Goal: Task Accomplishment & Management: Use online tool/utility

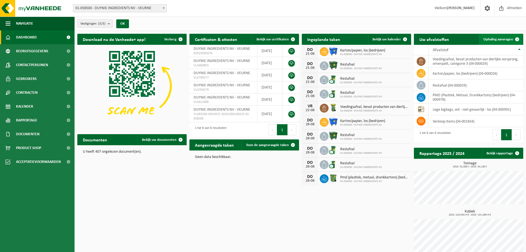
click at [491, 40] on span "Ophaling aanvragen" at bounding box center [499, 40] width 30 height 4
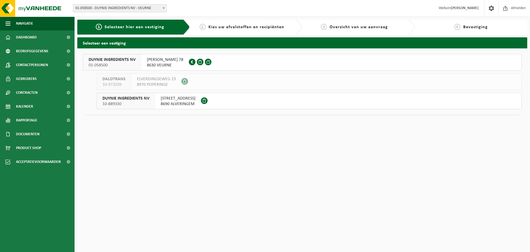
click at [134, 62] on span "DUYNIE INGREDIENTS NV" at bounding box center [112, 60] width 47 height 6
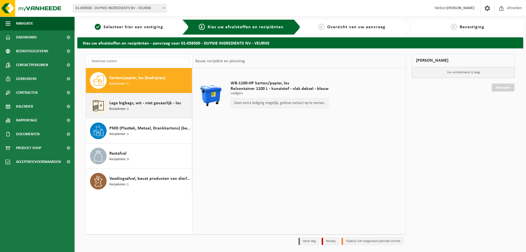
click at [138, 105] on div "Lege bigbags, wit - niet gevaarlijk - los Recipiënten: 1" at bounding box center [149, 105] width 81 height 17
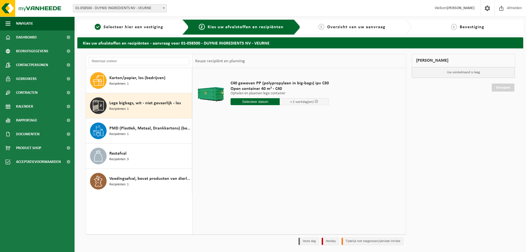
drag, startPoint x: 250, startPoint y: 104, endPoint x: 247, endPoint y: 104, distance: 3.0
click at [247, 104] on input "text" at bounding box center [255, 101] width 49 height 7
click at [238, 169] on div "25" at bounding box center [236, 168] width 10 height 9
type input "Van 2025-08-25"
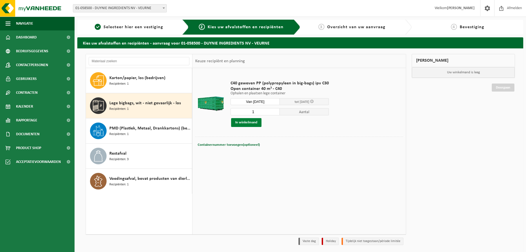
click at [244, 124] on button "In winkelmand" at bounding box center [246, 122] width 30 height 9
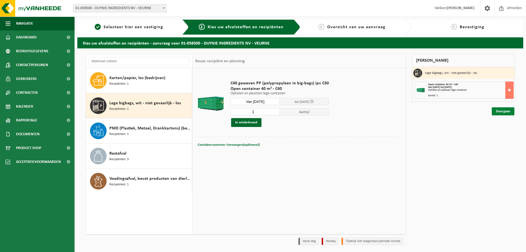
click at [510, 111] on link "Doorgaan" at bounding box center [503, 111] width 23 height 8
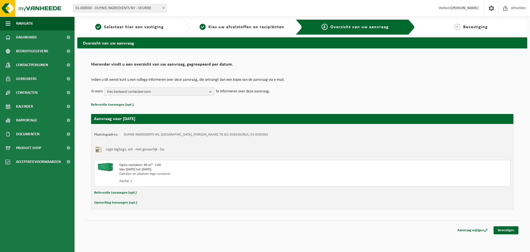
click at [152, 90] on span "Kies bestaand contactpersoon" at bounding box center [157, 92] width 100 height 8
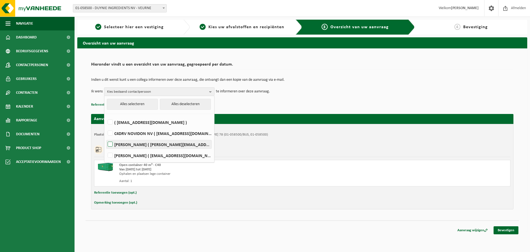
click at [136, 143] on label "Roel Sillis ( r.sillis@duynie.com )" at bounding box center [159, 144] width 105 height 8
click at [106, 137] on input "Roel Sillis ( r.sillis@duynie.com )" at bounding box center [105, 137] width 0 height 0
checkbox input "true"
click at [366, 234] on div "1 Selecteer hier een vestiging 2 Kies uw afvalstoffen en recipiënten 3 Overzich…" at bounding box center [303, 127] width 456 height 215
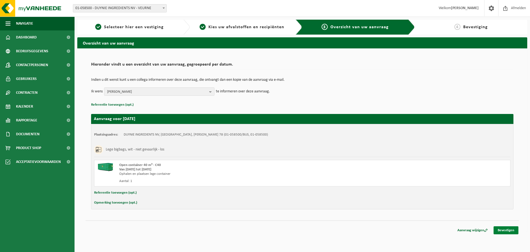
click at [506, 231] on link "Bevestigen" at bounding box center [506, 230] width 25 height 8
